Goal: Use online tool/utility: Utilize a website feature to perform a specific function

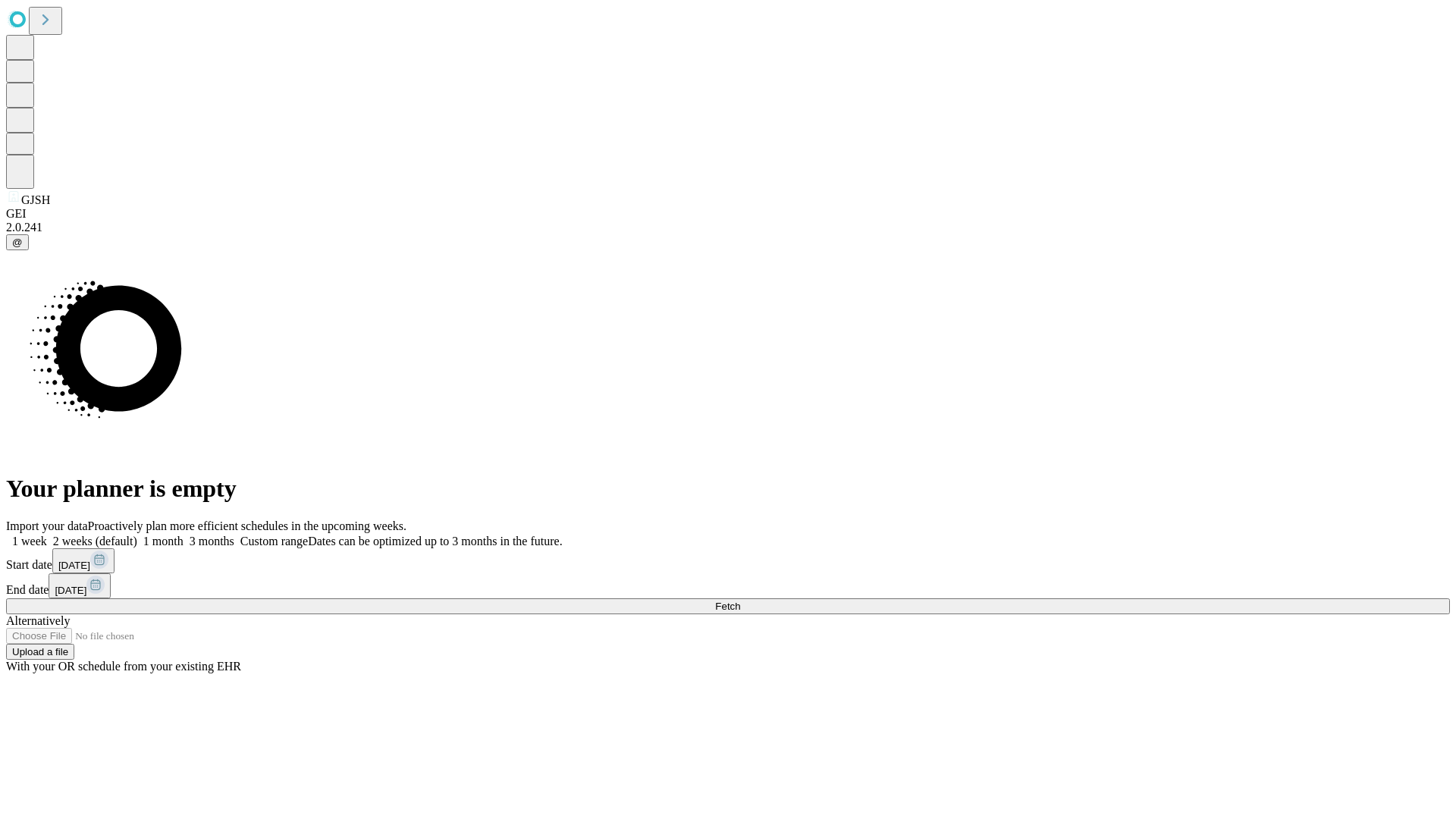
click at [740, 601] on span "Fetch" at bounding box center [728, 606] width 25 height 12
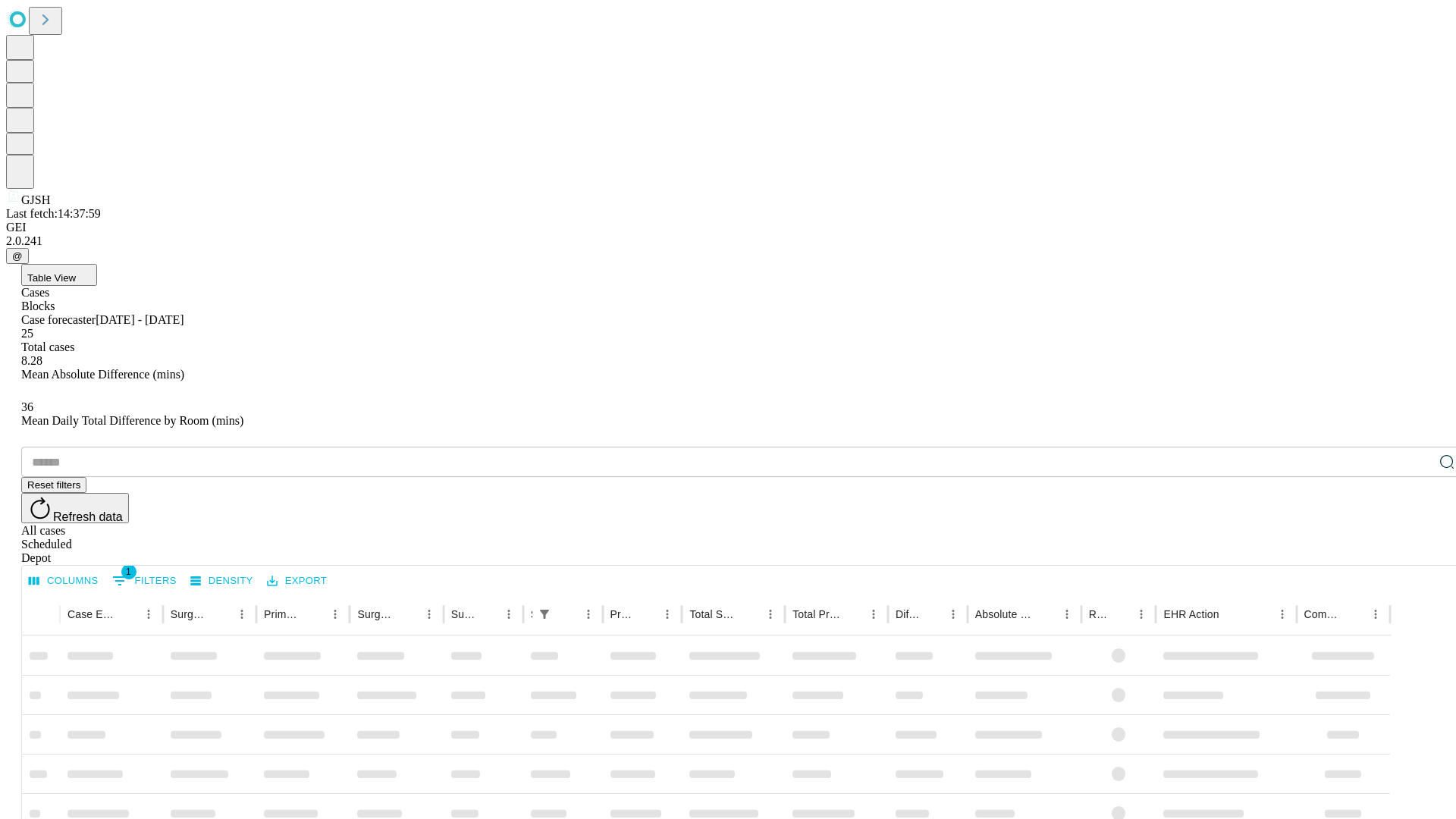
click at [76, 272] on span "Table View" at bounding box center [52, 278] width 49 height 12
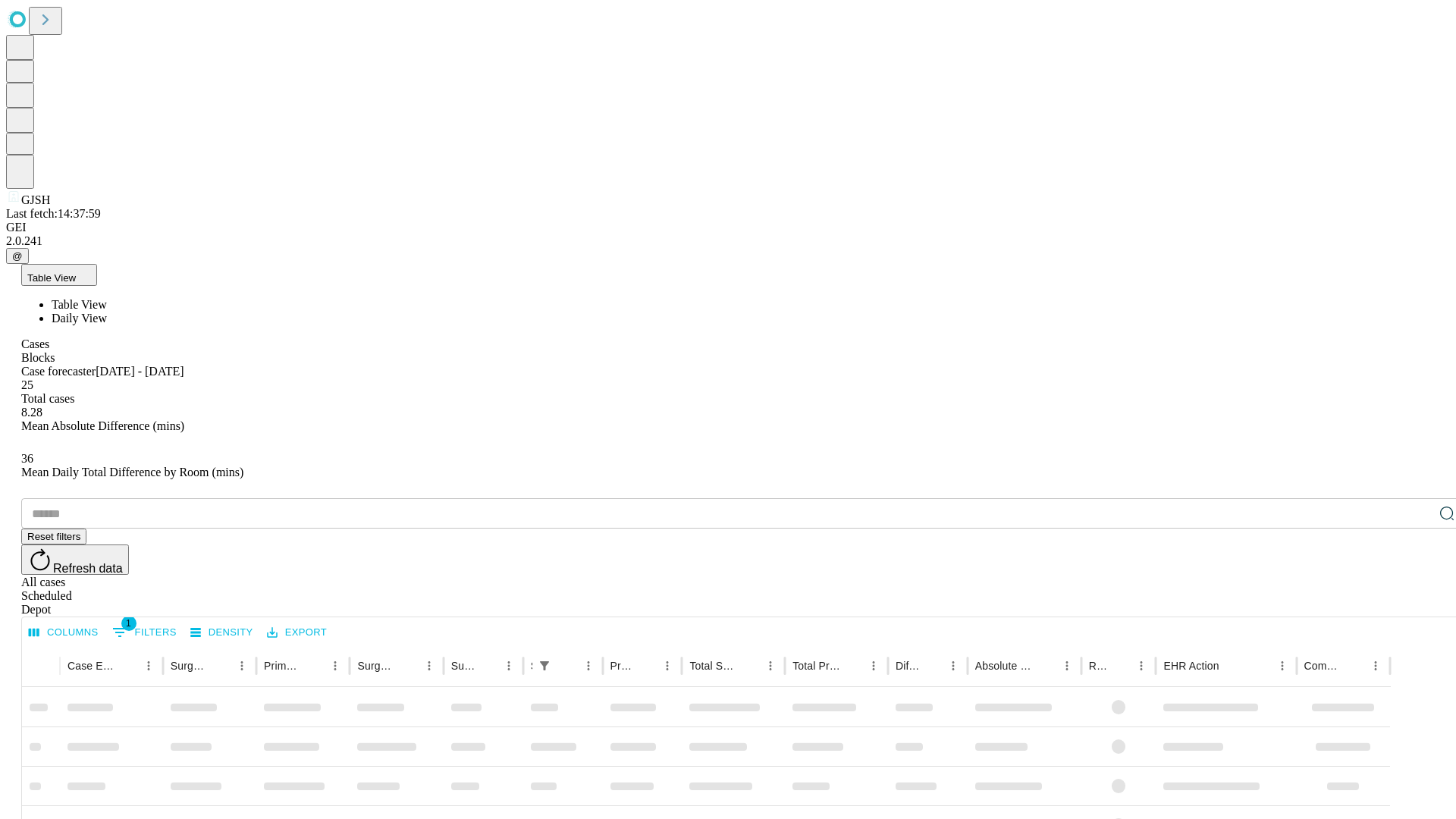
click at [107, 311] on span "Daily View" at bounding box center [79, 318] width 55 height 13
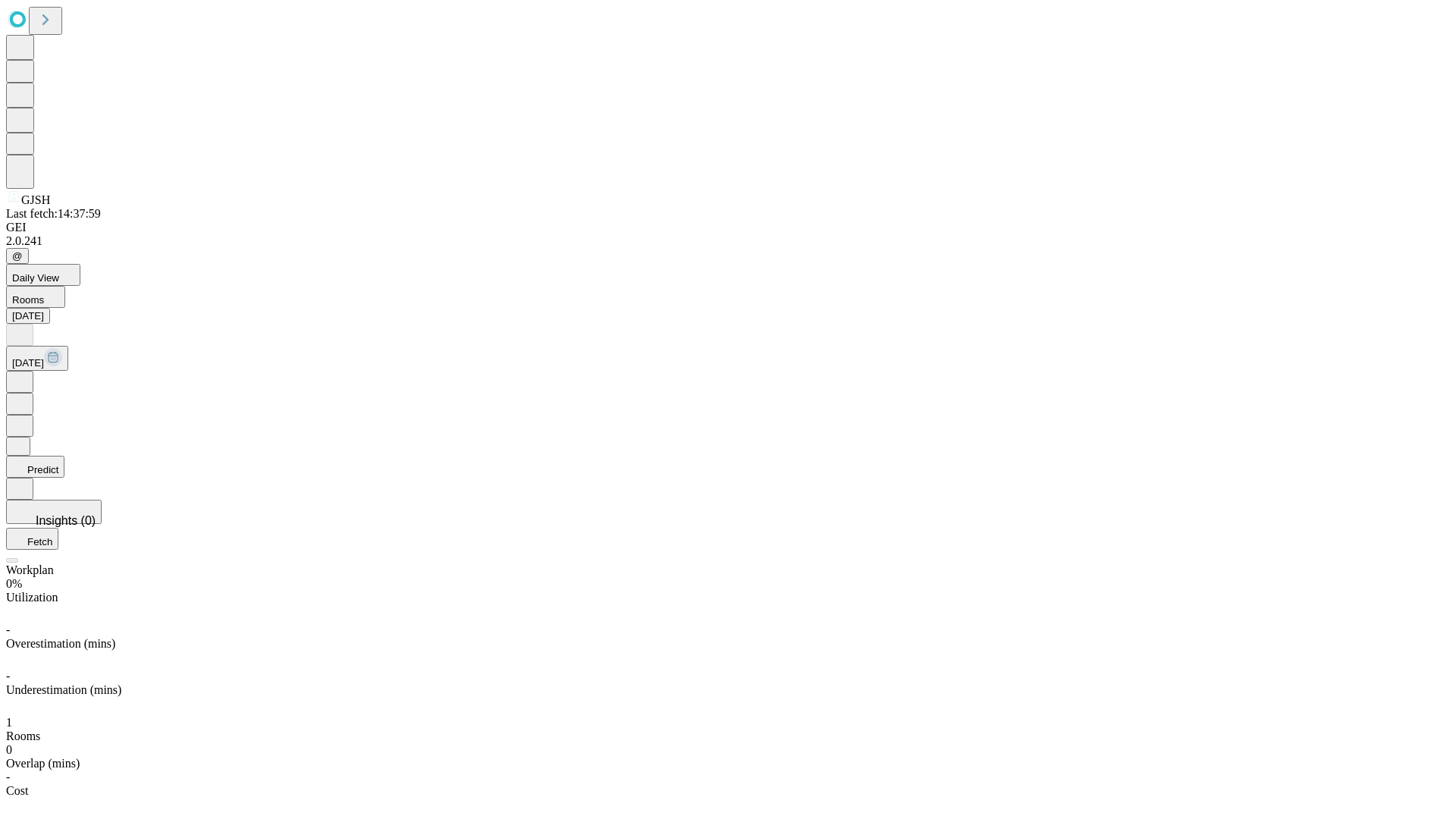
click at [64, 456] on button "Predict" at bounding box center [35, 467] width 59 height 22
